Goal: Navigation & Orientation: Find specific page/section

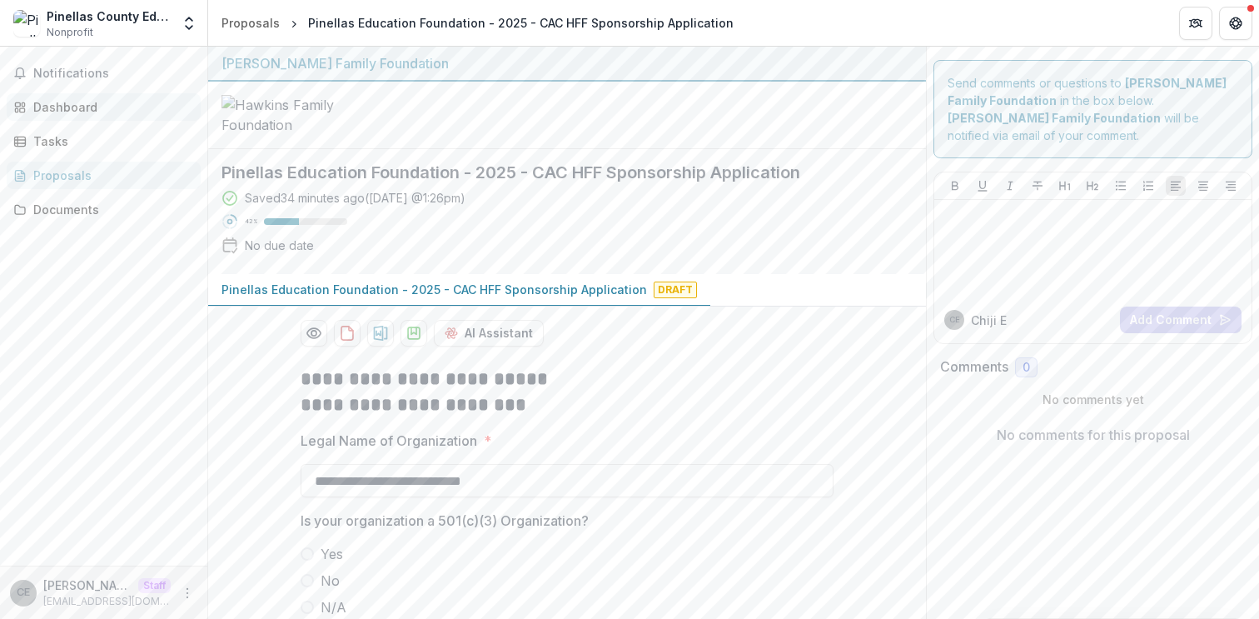
click at [65, 106] on div "Dashboard" at bounding box center [110, 106] width 154 height 17
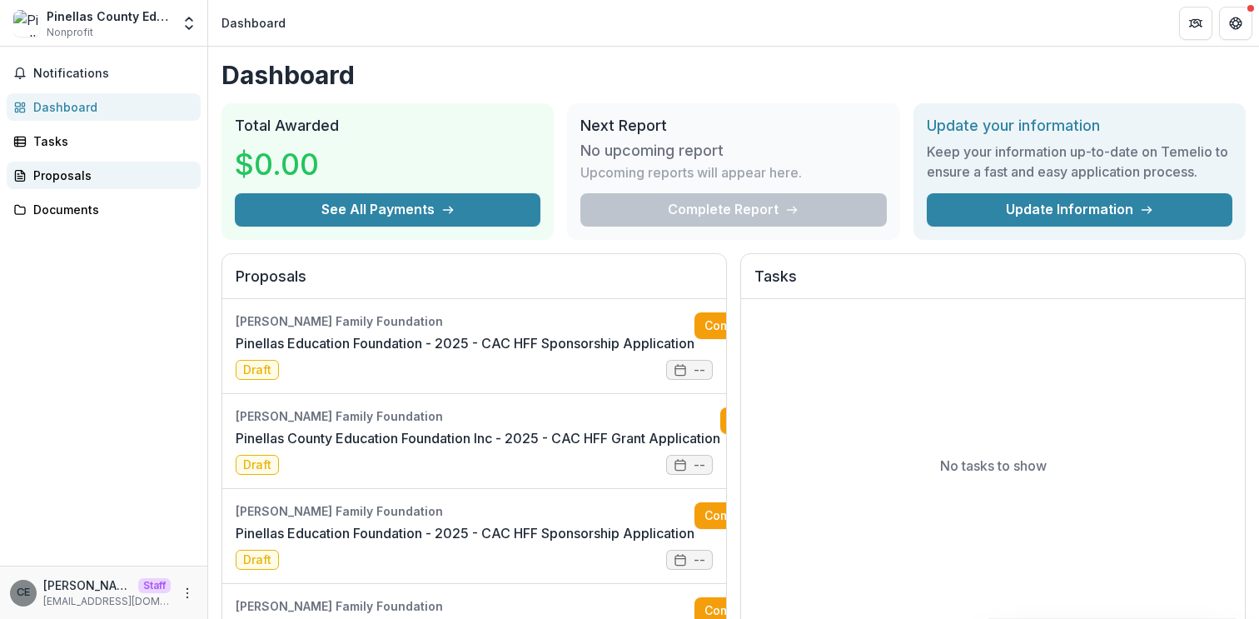
click at [92, 173] on div "Proposals" at bounding box center [110, 175] width 154 height 17
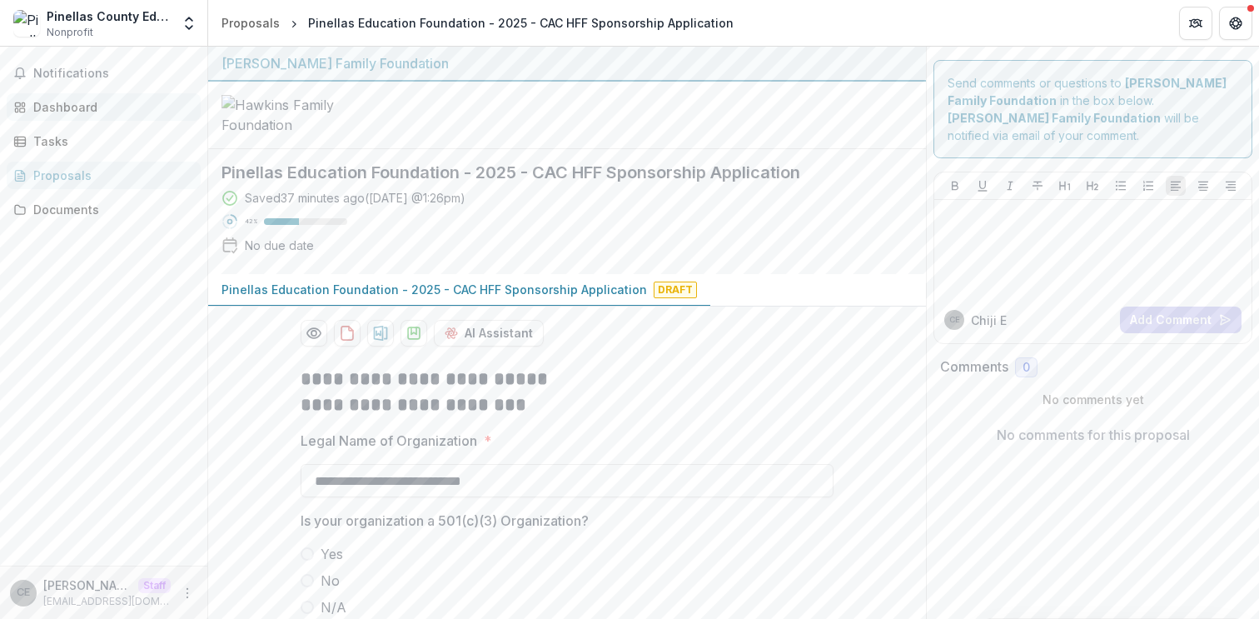
click at [62, 116] on link "Dashboard" at bounding box center [104, 106] width 194 height 27
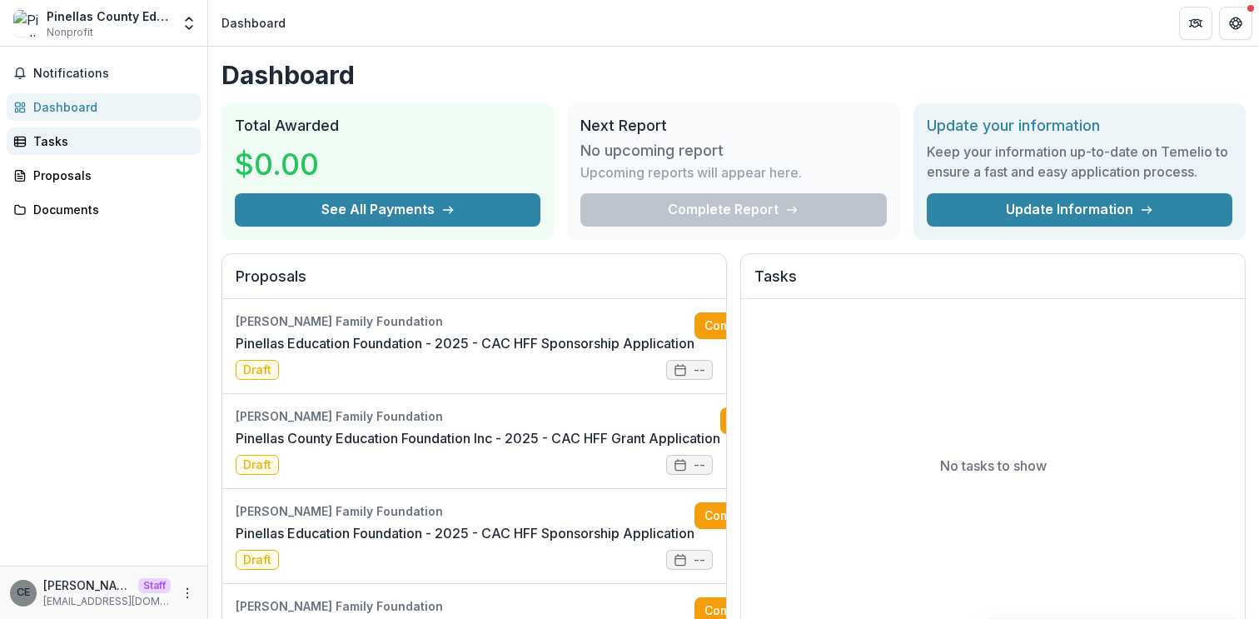
click at [54, 152] on link "Tasks" at bounding box center [104, 140] width 194 height 27
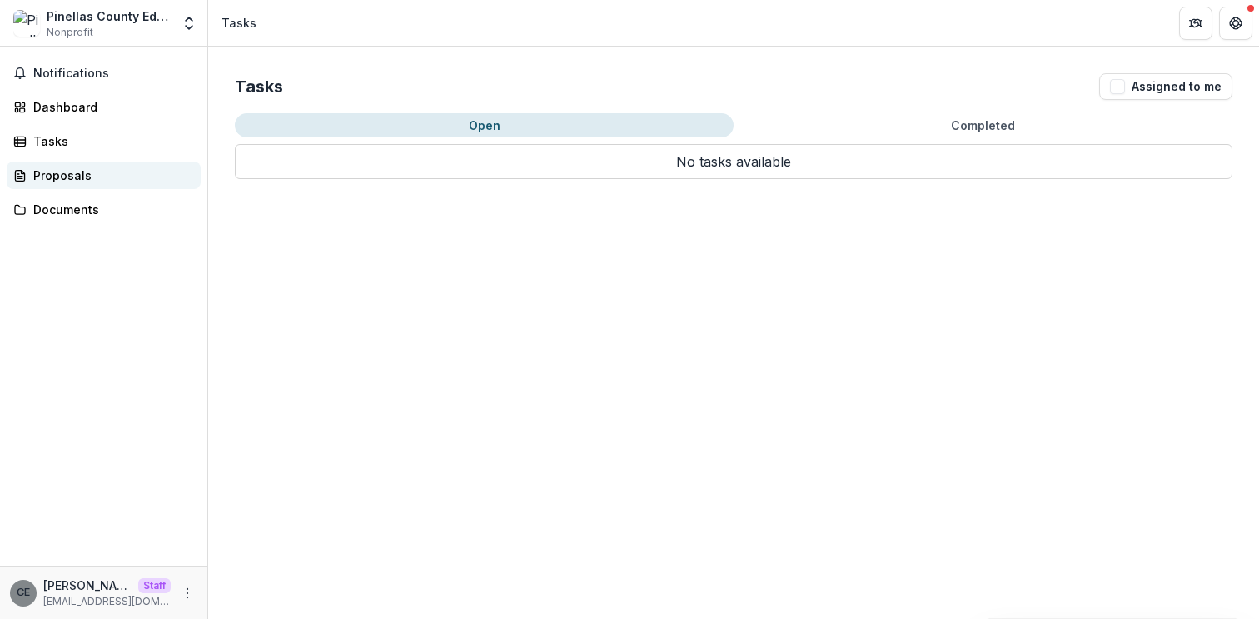
click at [56, 173] on div "Proposals" at bounding box center [110, 175] width 154 height 17
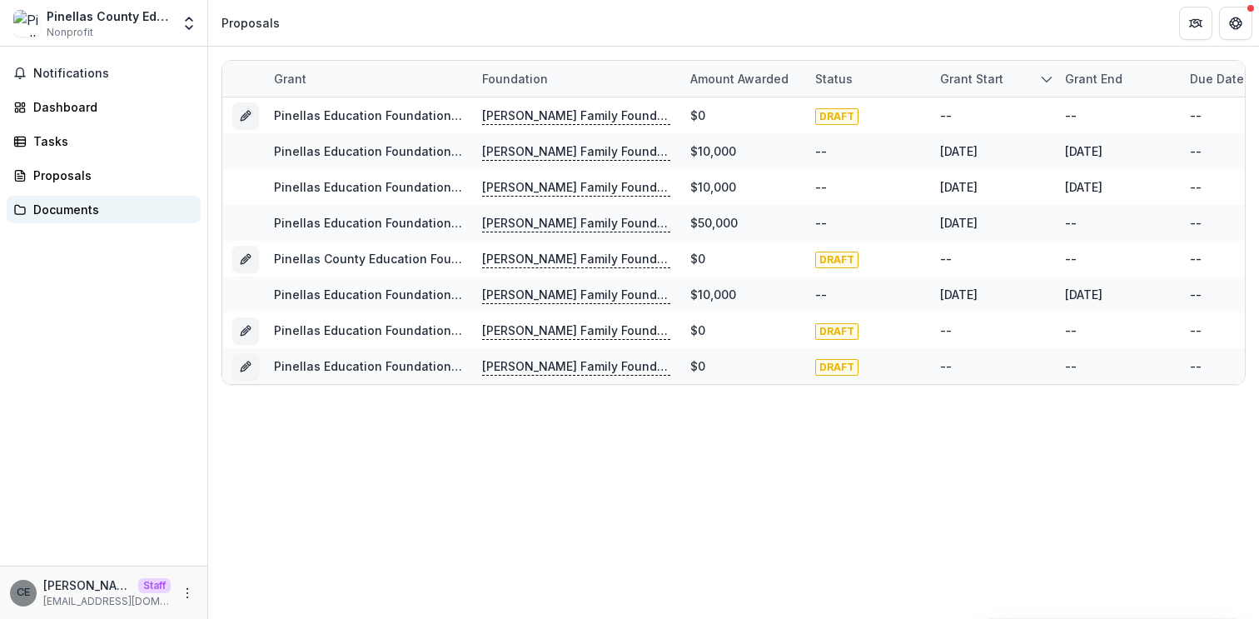
click at [59, 207] on div "Documents" at bounding box center [110, 209] width 154 height 17
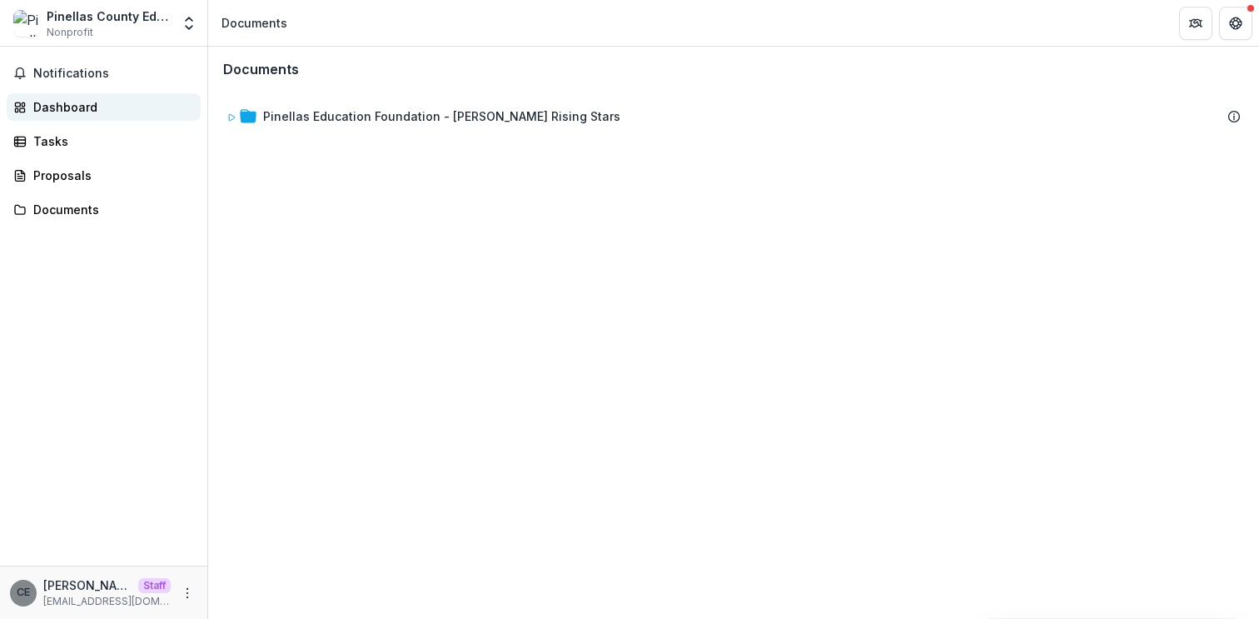
click at [69, 102] on div "Dashboard" at bounding box center [110, 106] width 154 height 17
